Goal: Task Accomplishment & Management: Use online tool/utility

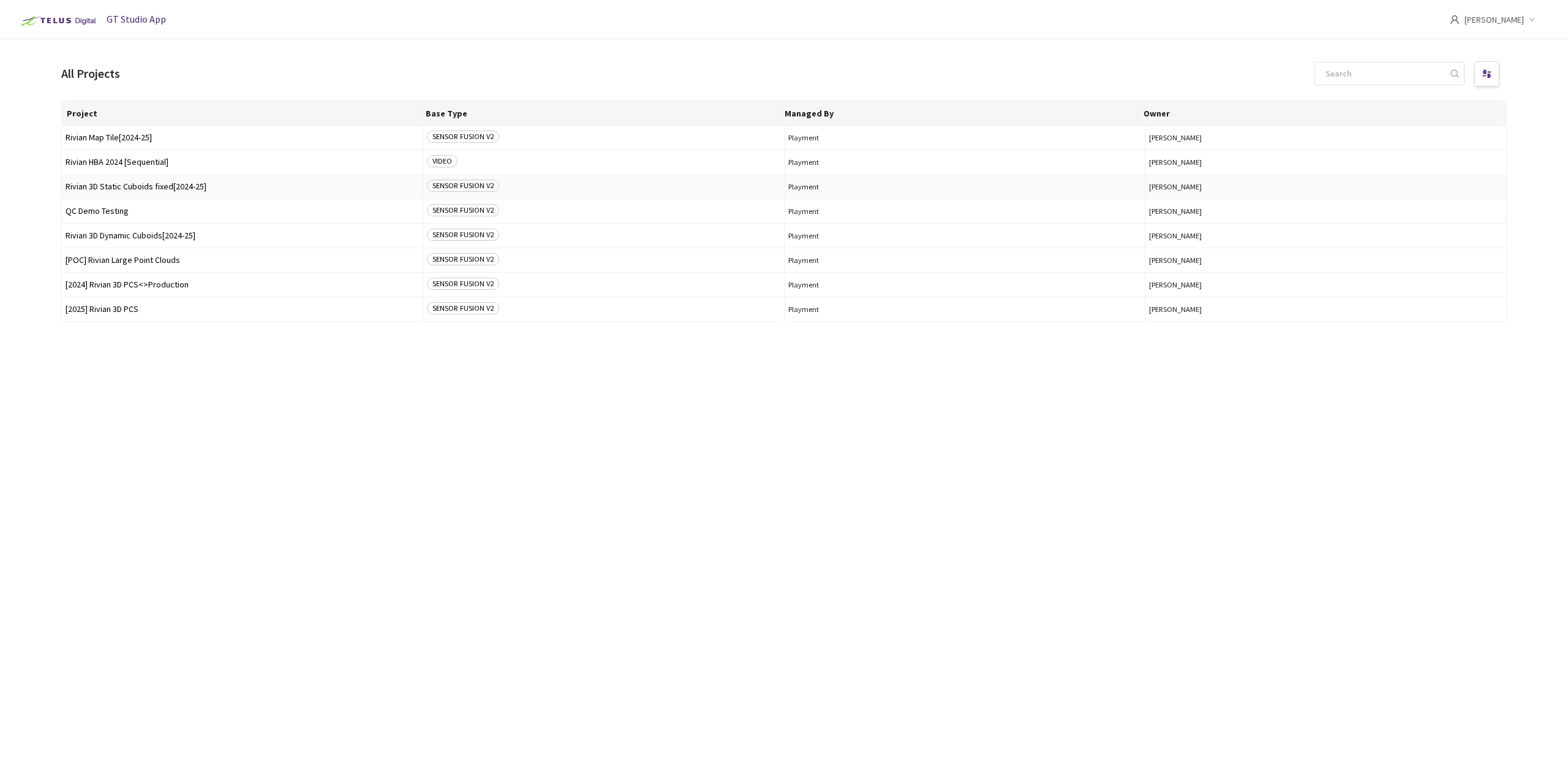
click at [195, 192] on td "Rivian 3D Static Cuboids fixed[2024-25]" at bounding box center [242, 187] width 362 height 25
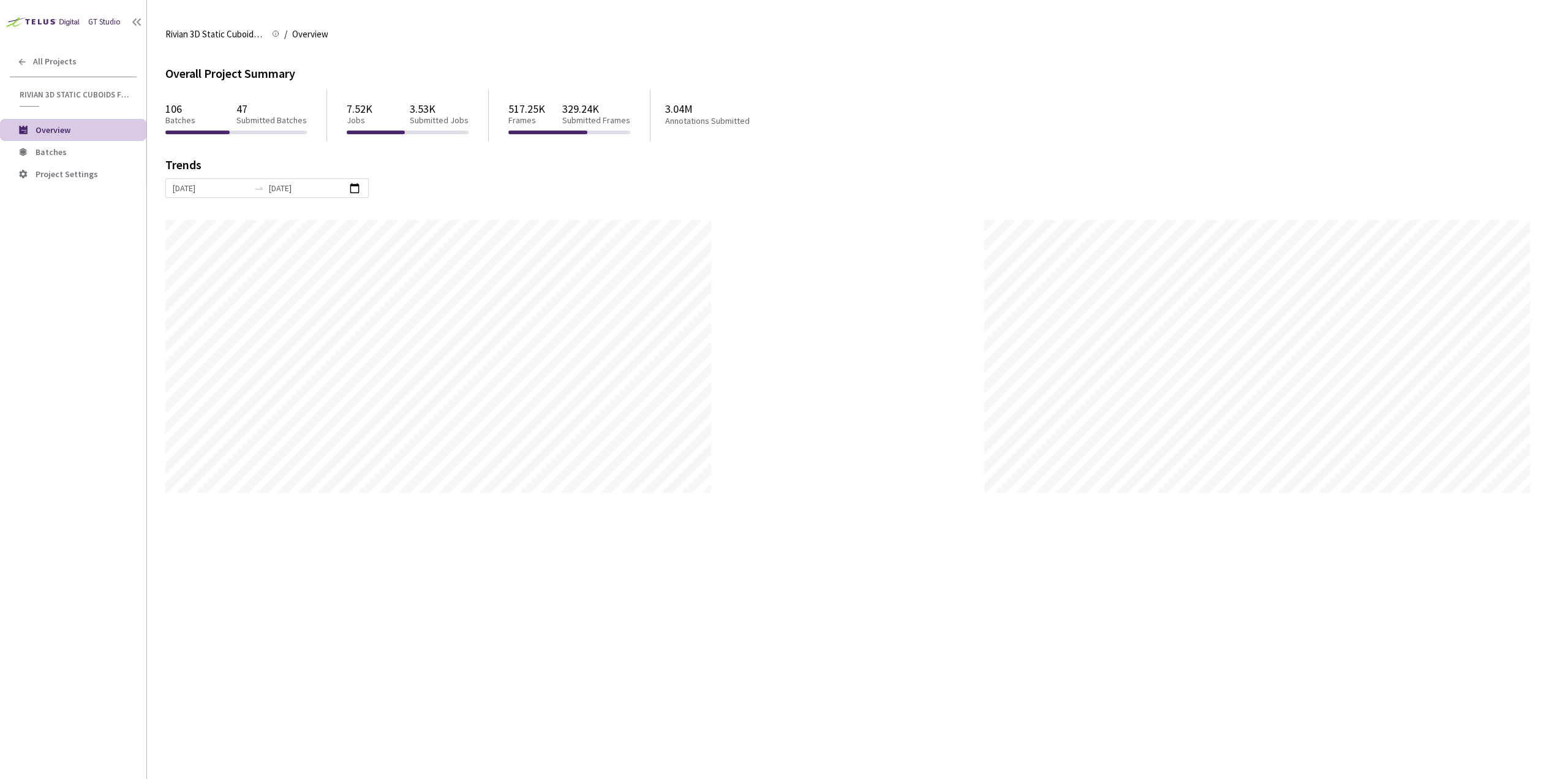
scroll to position [779, 1568]
click at [53, 148] on span "Batches" at bounding box center [51, 152] width 32 height 11
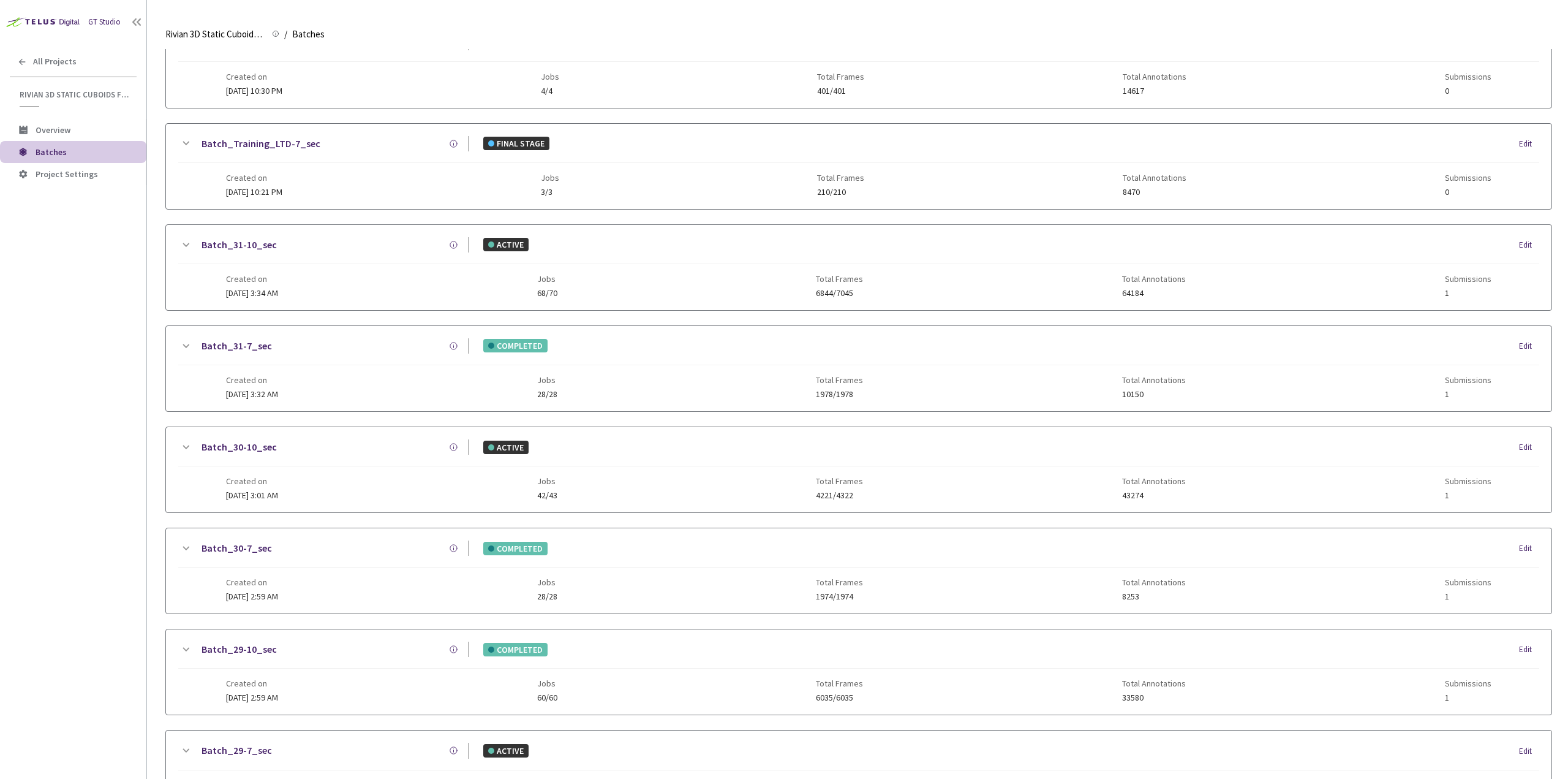
scroll to position [184, 0]
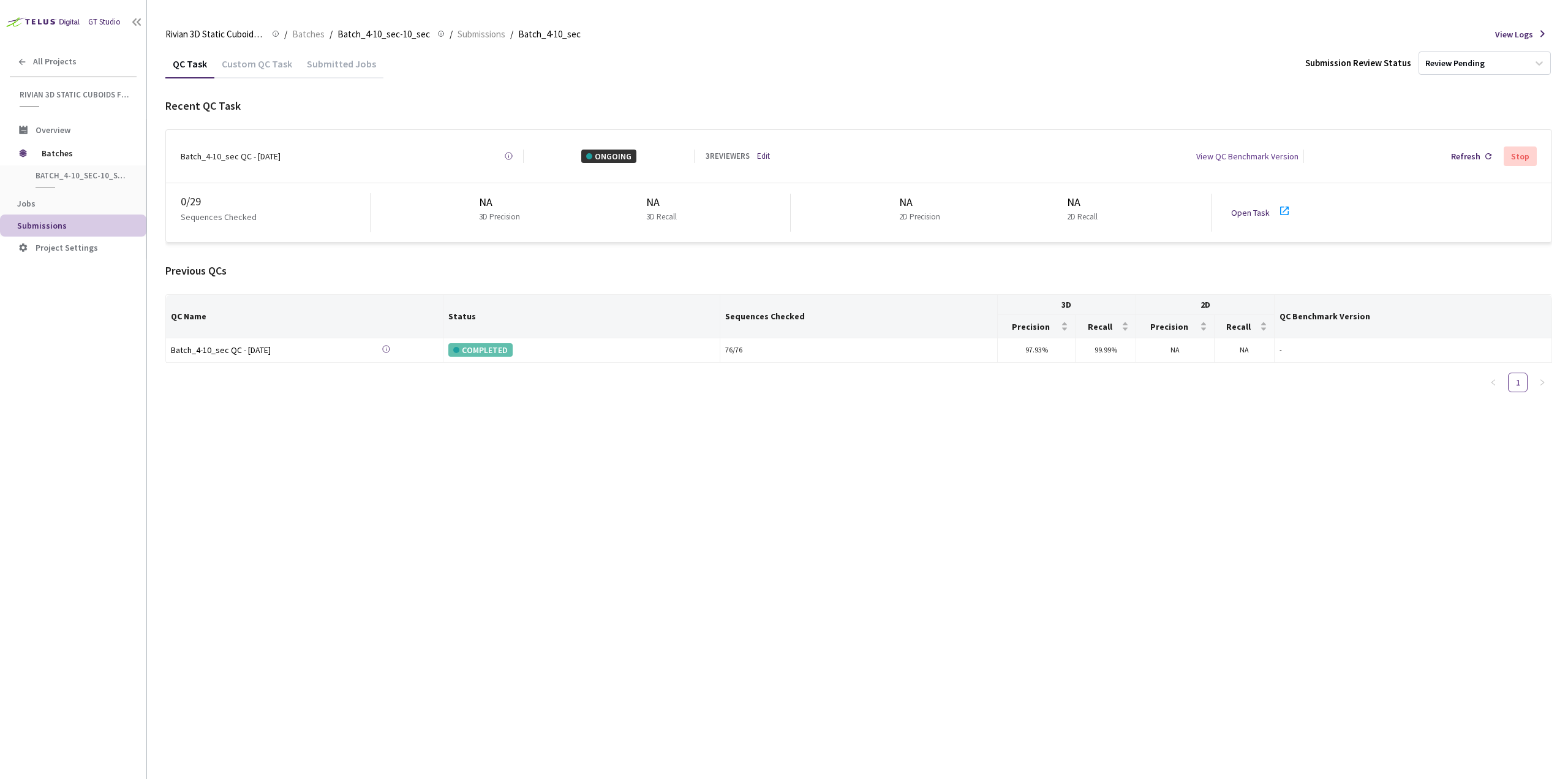
click at [1250, 207] on link "Open Task" at bounding box center [1250, 213] width 39 height 11
